Goal: Task Accomplishment & Management: Manage account settings

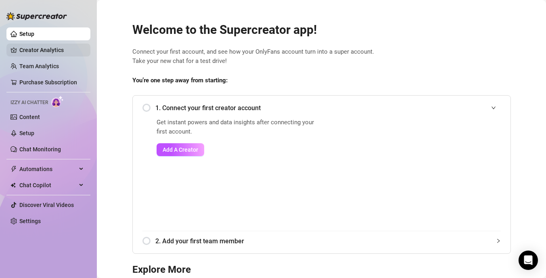
click at [57, 50] on link "Creator Analytics" at bounding box center [51, 50] width 65 height 13
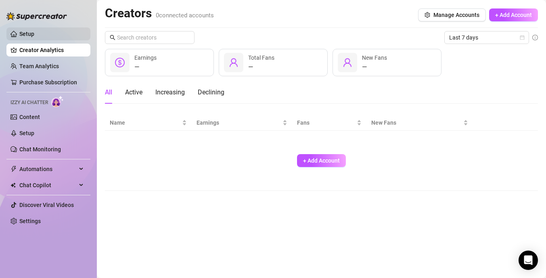
click at [34, 36] on link "Setup" at bounding box center [26, 34] width 15 height 6
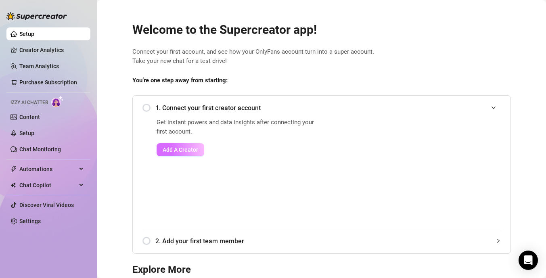
click at [178, 150] on span "Add A Creator" at bounding box center [181, 150] width 36 height 6
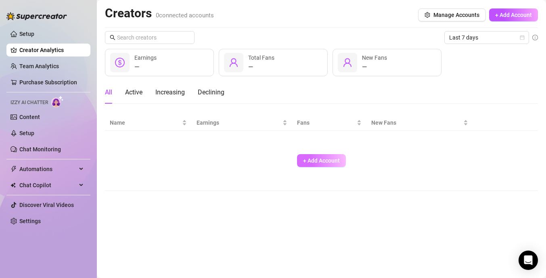
click at [333, 164] on button "+ Add Account" at bounding box center [321, 160] width 49 height 13
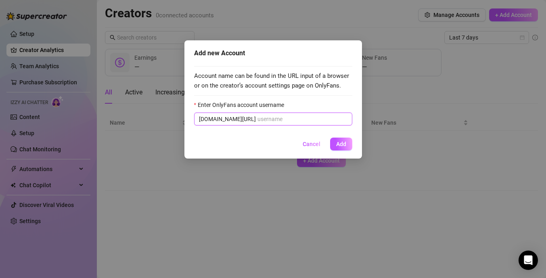
click at [282, 118] on input "Enter OnlyFans account username" at bounding box center [303, 119] width 90 height 9
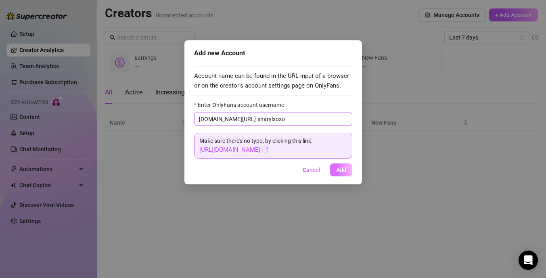
type input "sharylxoxo"
click at [342, 172] on span "Add" at bounding box center [341, 170] width 10 height 6
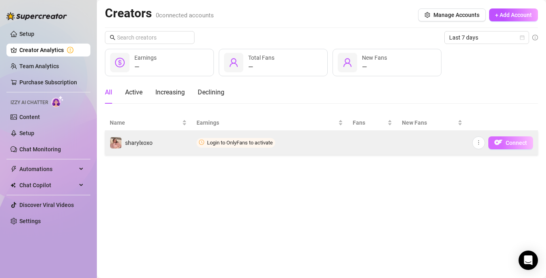
click at [508, 142] on span "Connect" at bounding box center [516, 143] width 21 height 6
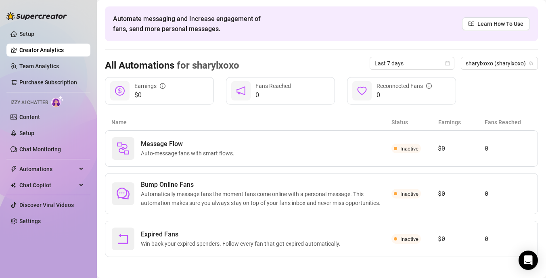
scroll to position [31, 0]
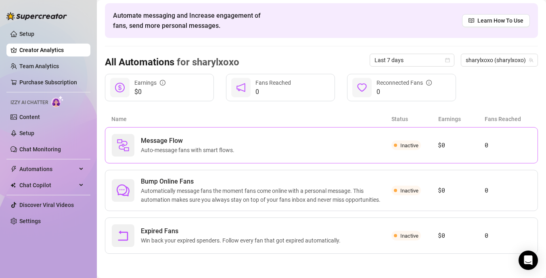
click at [235, 136] on span "Message Flow" at bounding box center [189, 141] width 97 height 10
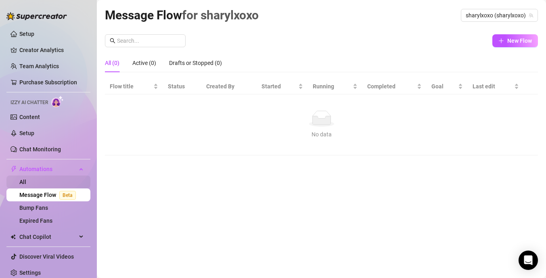
click at [26, 179] on link "All" at bounding box center [22, 182] width 7 height 6
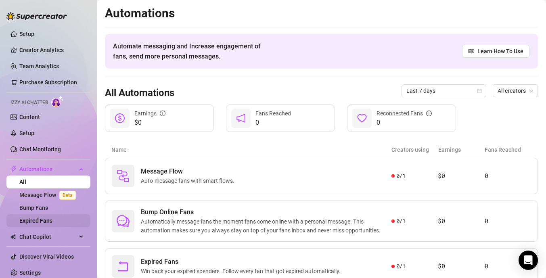
click at [51, 222] on link "Expired Fans" at bounding box center [35, 221] width 33 height 6
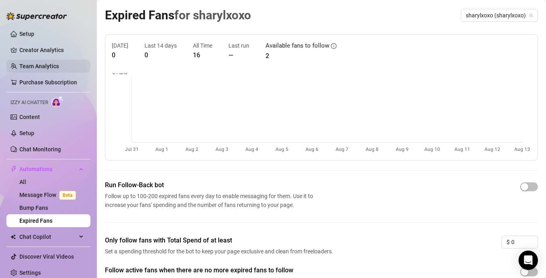
click at [50, 63] on link "Team Analytics" at bounding box center [39, 66] width 40 height 6
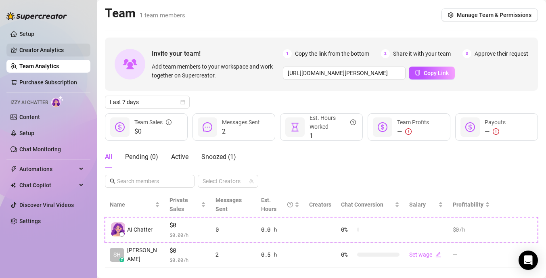
click at [73, 48] on link "Creator Analytics" at bounding box center [51, 50] width 65 height 13
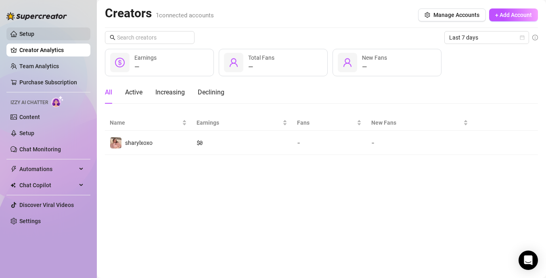
click at [34, 36] on link "Setup" at bounding box center [26, 34] width 15 height 6
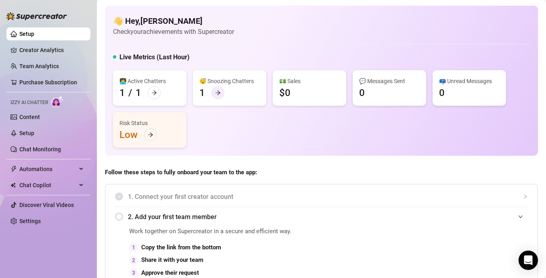
click at [222, 91] on div at bounding box center [218, 92] width 13 height 13
